Goal: Transaction & Acquisition: Purchase product/service

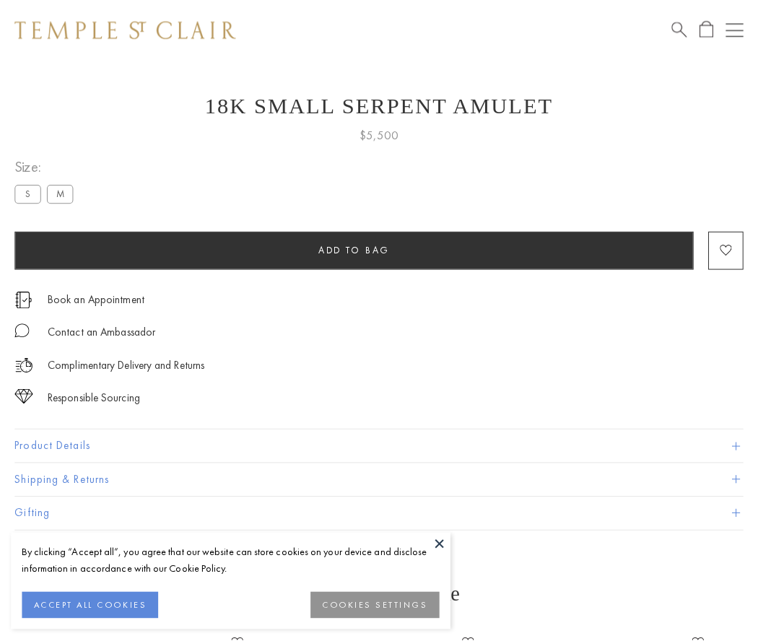
scroll to position [56, 0]
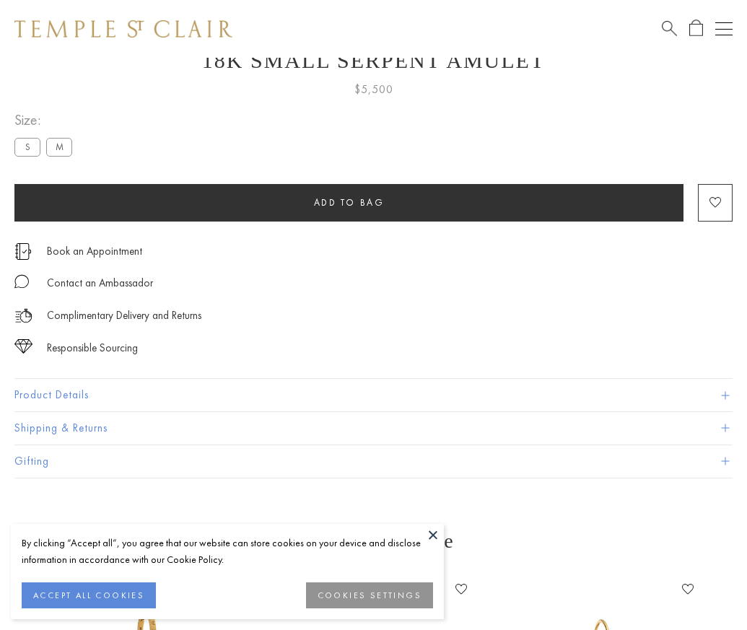
click at [349, 202] on span "Add to bag" at bounding box center [349, 202] width 71 height 12
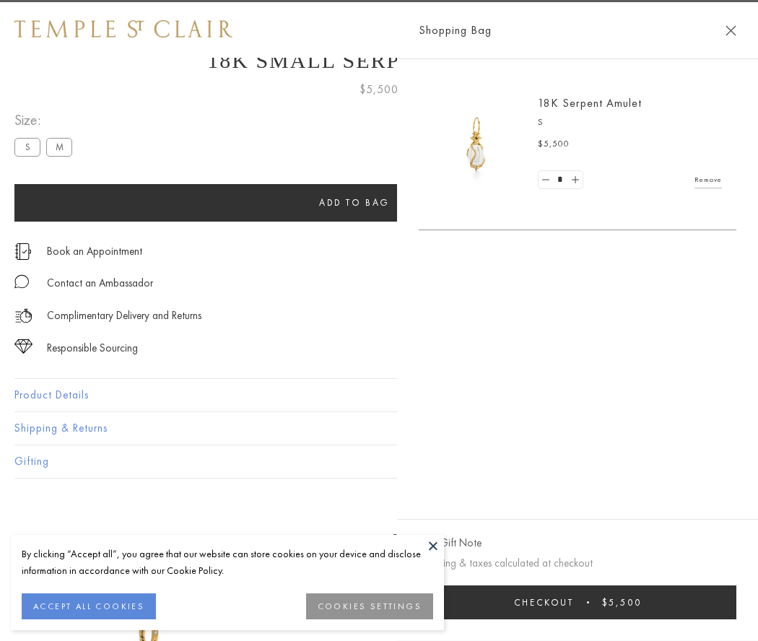
click at [577, 602] on button "Checkout $5,500" at bounding box center [577, 602] width 317 height 34
